Goal: Task Accomplishment & Management: Use online tool/utility

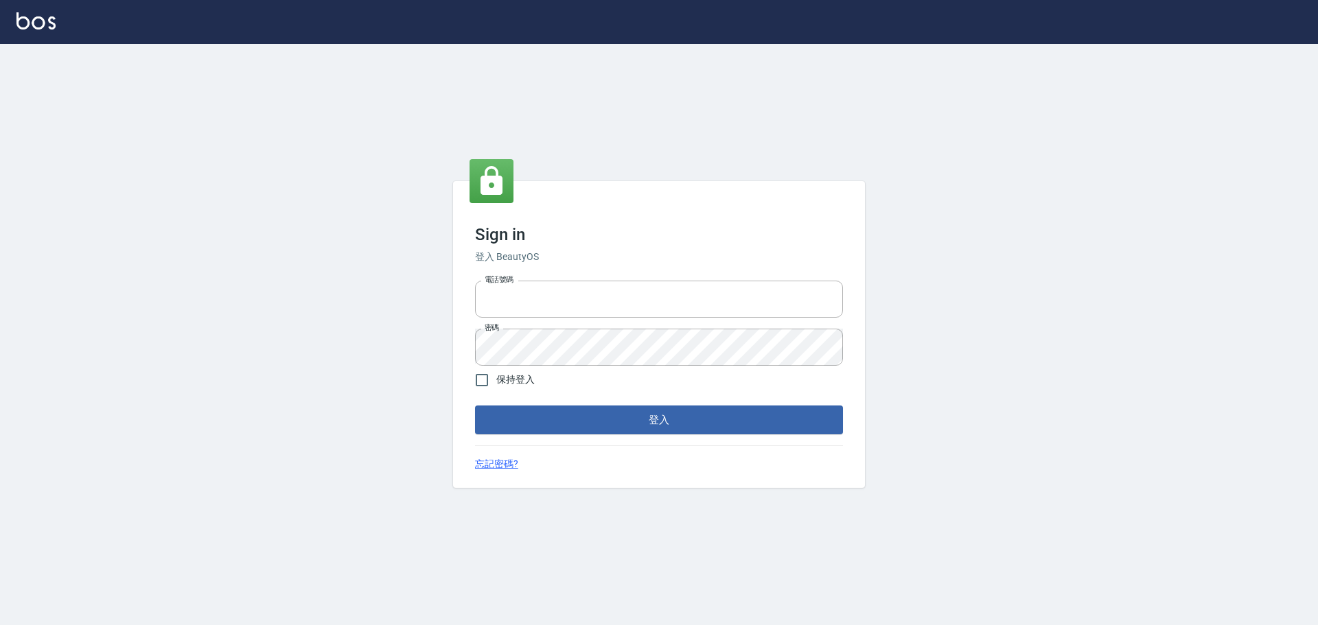
type input "0975350191"
click at [504, 382] on span "保持登入" at bounding box center [515, 380] width 38 height 14
click at [496, 382] on input "保持登入" at bounding box center [481, 380] width 29 height 29
checkbox input "true"
click at [537, 430] on button "登入" at bounding box center [659, 420] width 368 height 29
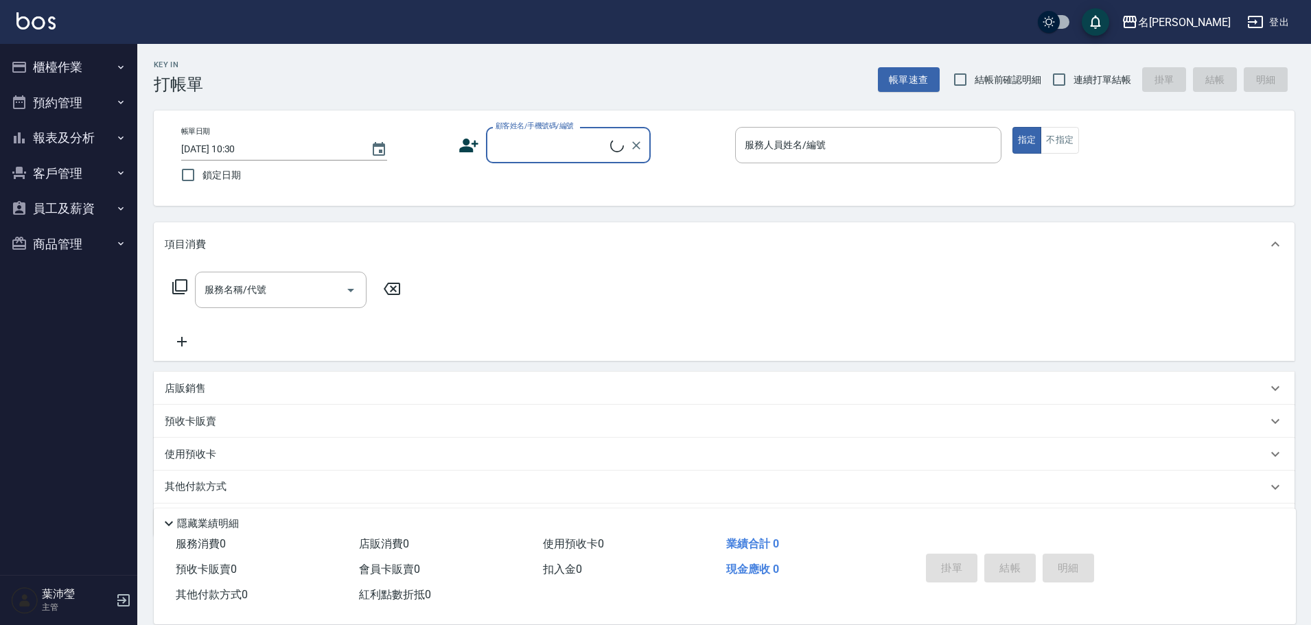
click at [75, 79] on button "櫃檯作業" at bounding box center [68, 67] width 126 height 36
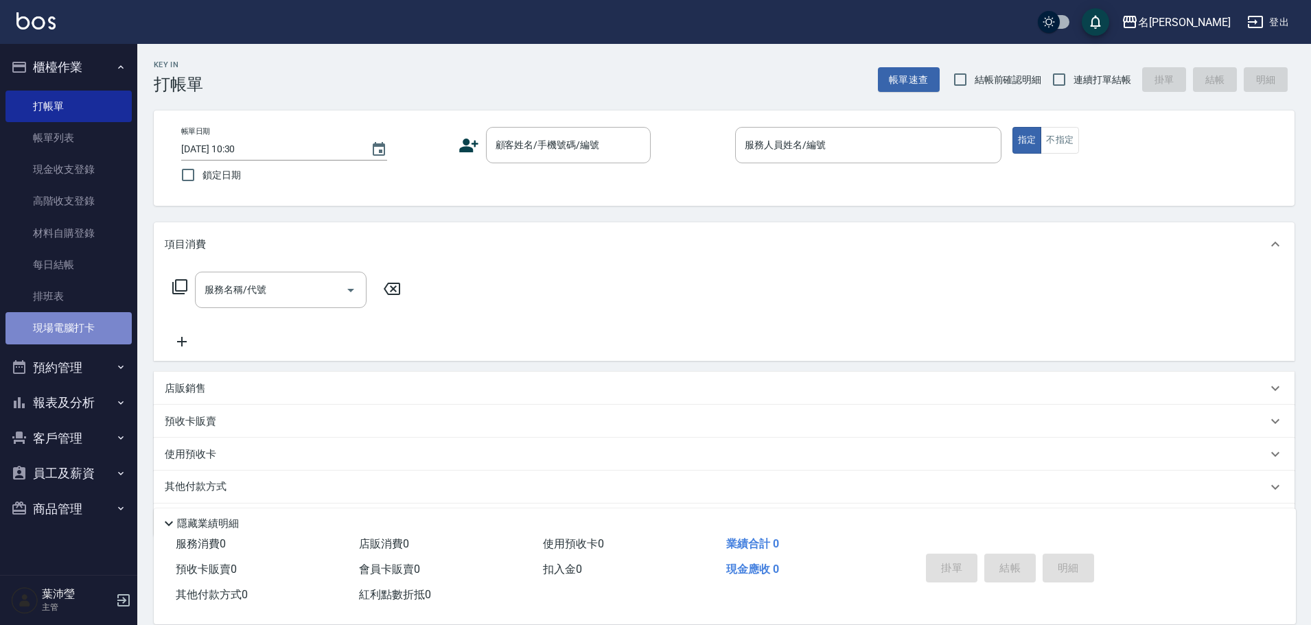
click at [84, 342] on link "現場電腦打卡" at bounding box center [68, 328] width 126 height 32
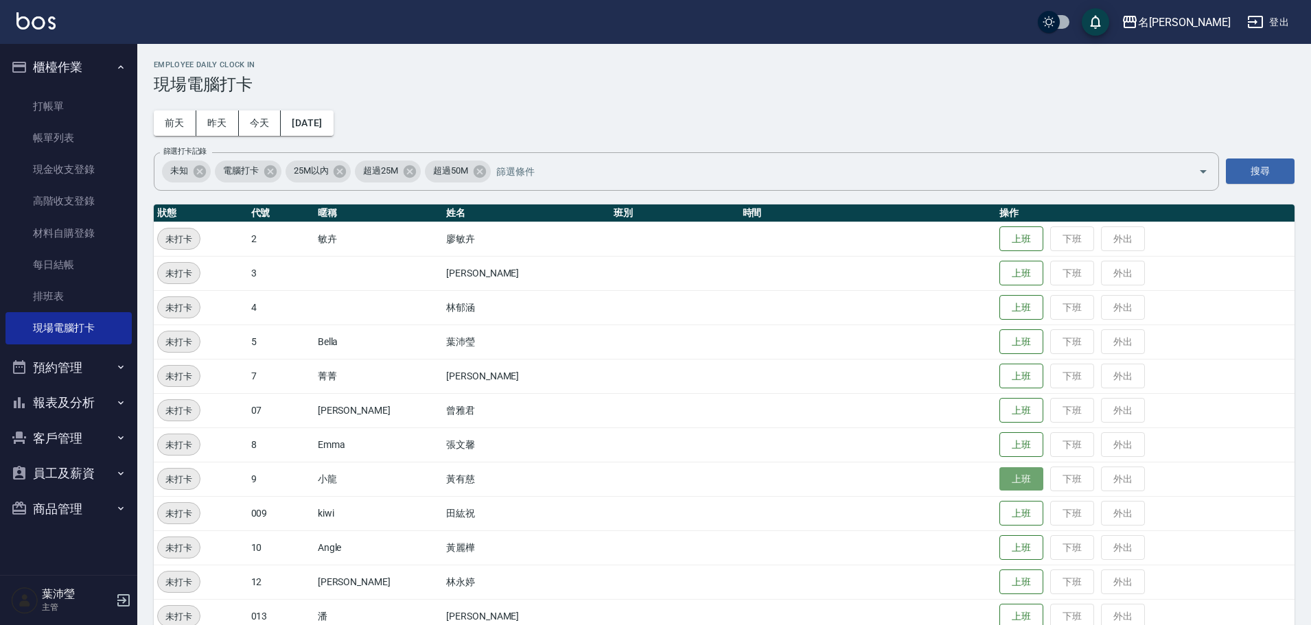
click at [999, 480] on button "上班" at bounding box center [1021, 479] width 44 height 24
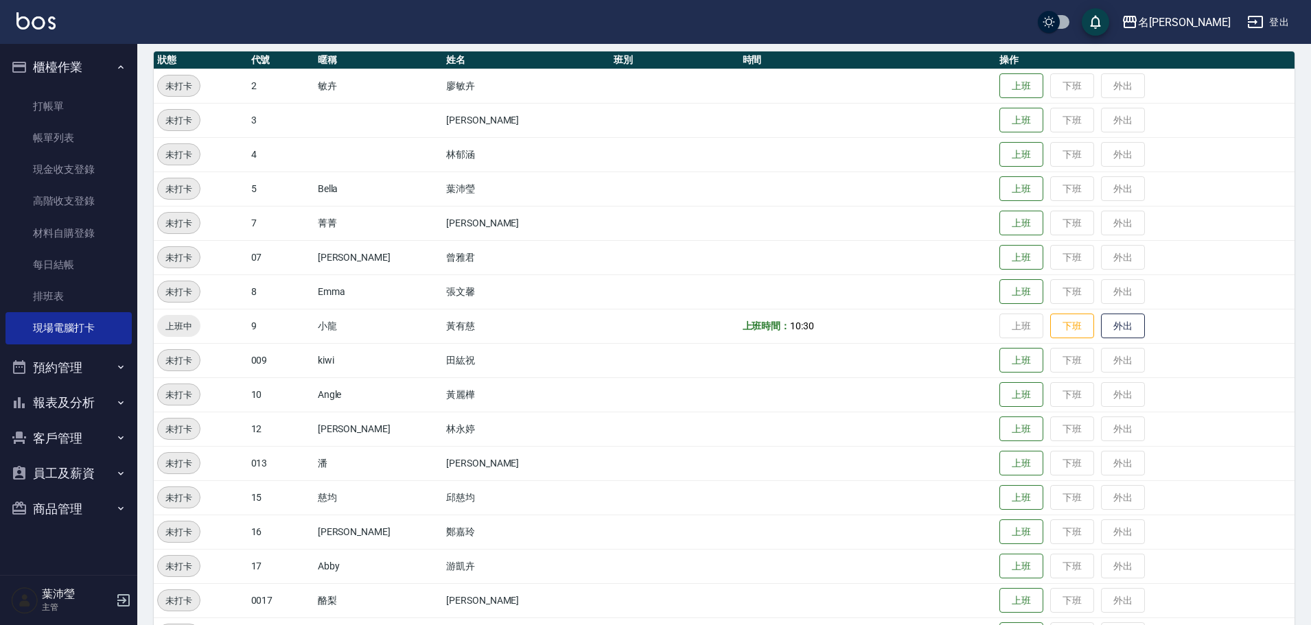
scroll to position [412, 0]
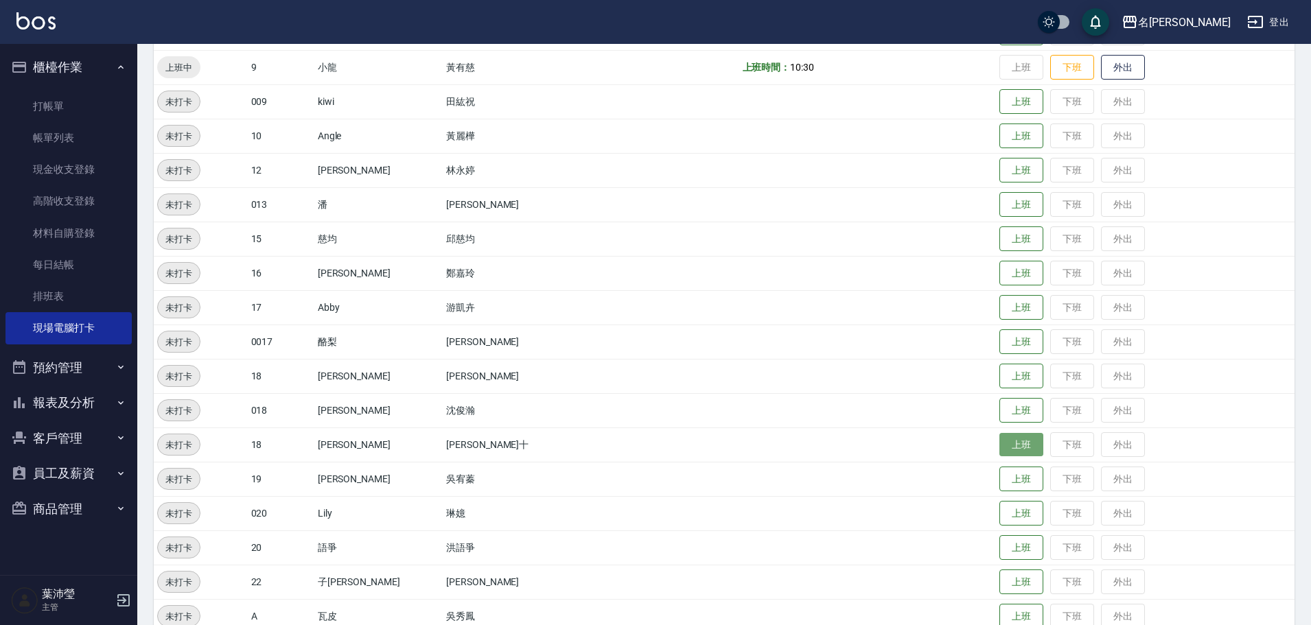
click at [999, 451] on button "上班" at bounding box center [1021, 445] width 44 height 24
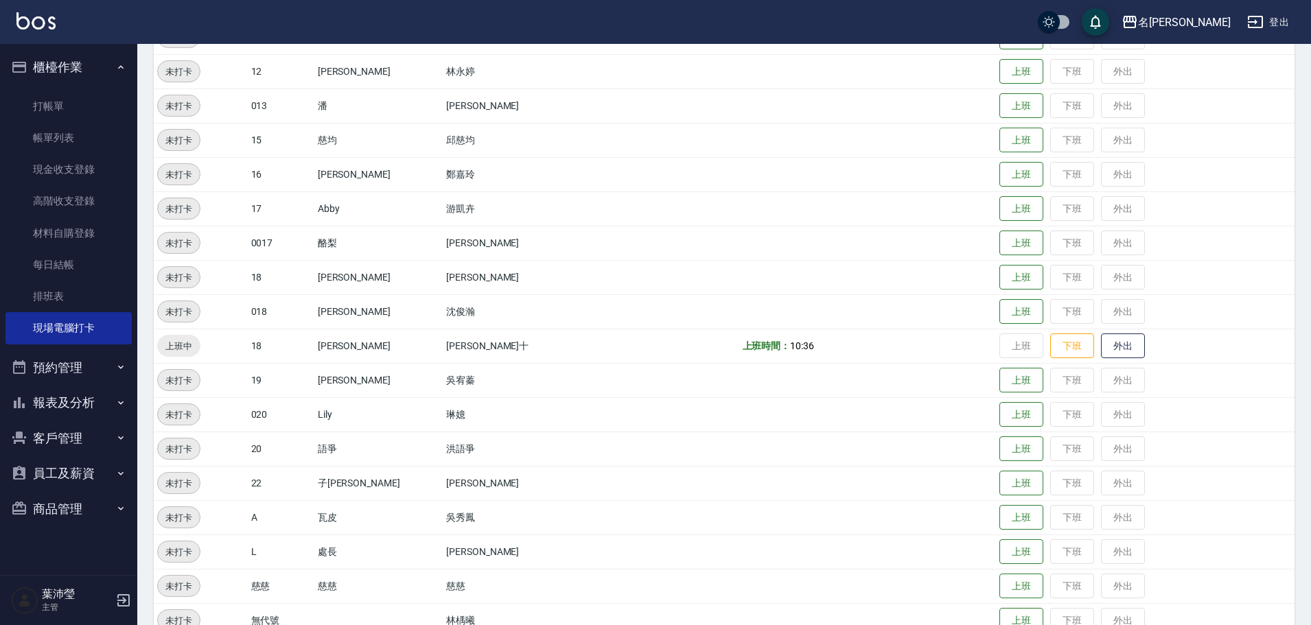
scroll to position [574, 0]
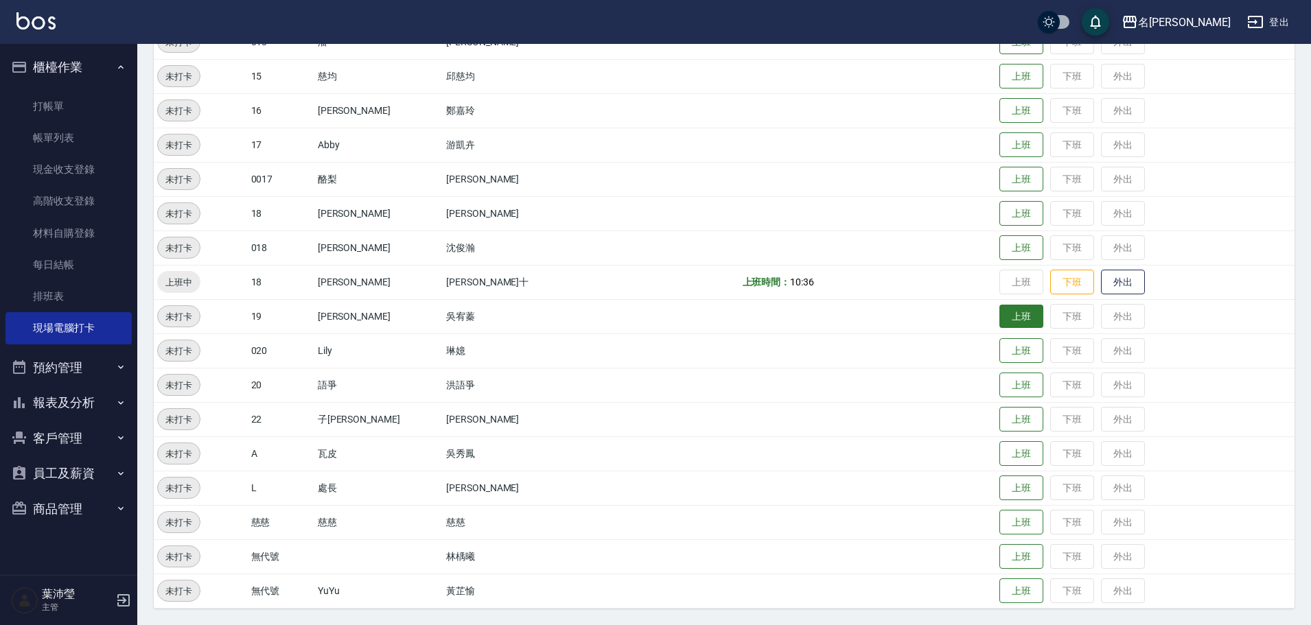
click at [999, 314] on button "上班" at bounding box center [1021, 317] width 44 height 24
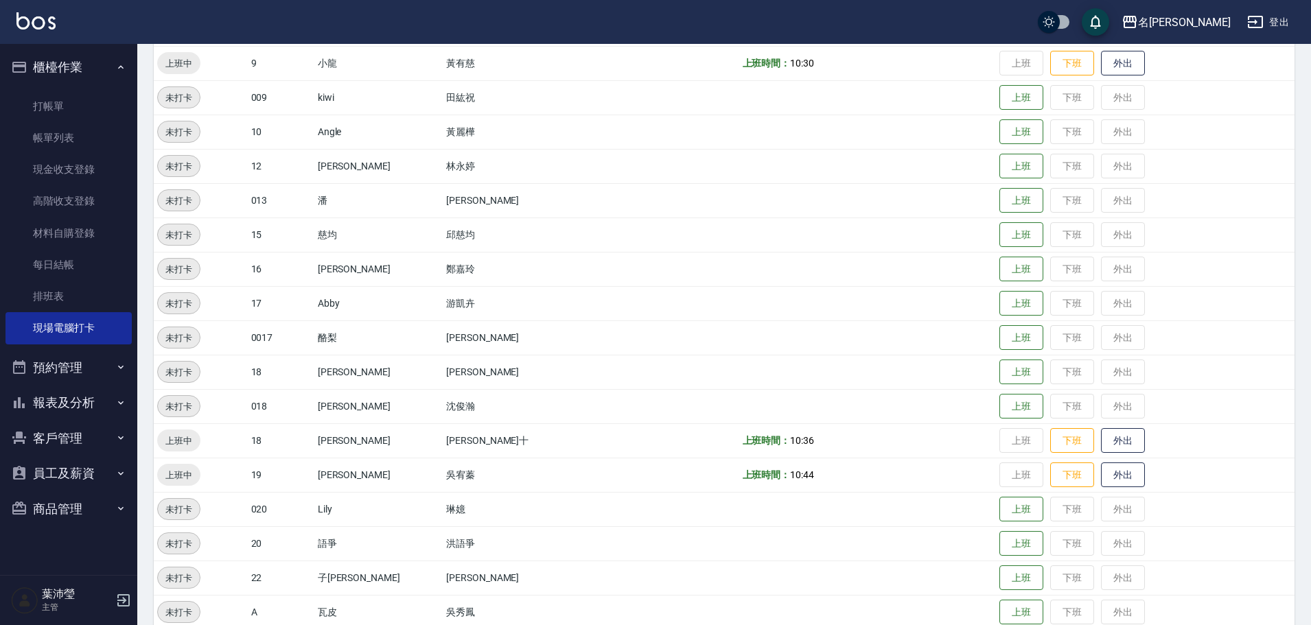
scroll to position [388, 0]
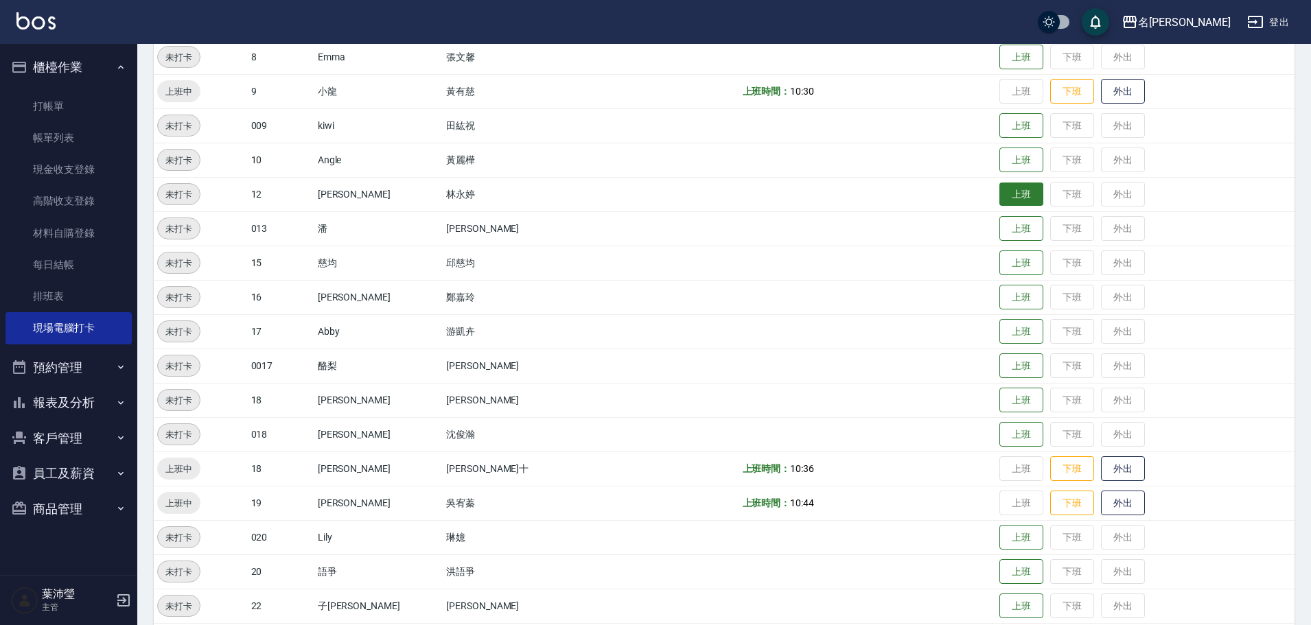
click at [999, 190] on button "上班" at bounding box center [1021, 195] width 44 height 24
